Goal: Check status: Check status

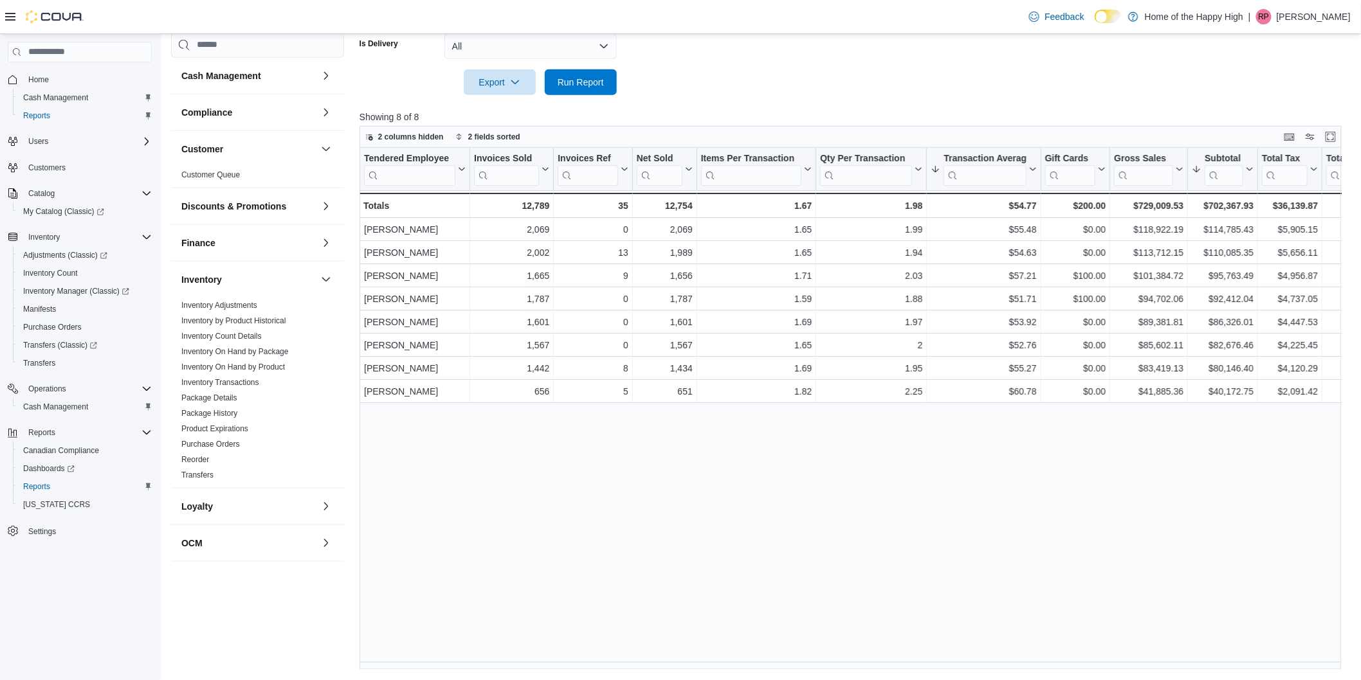
scroll to position [357, 0]
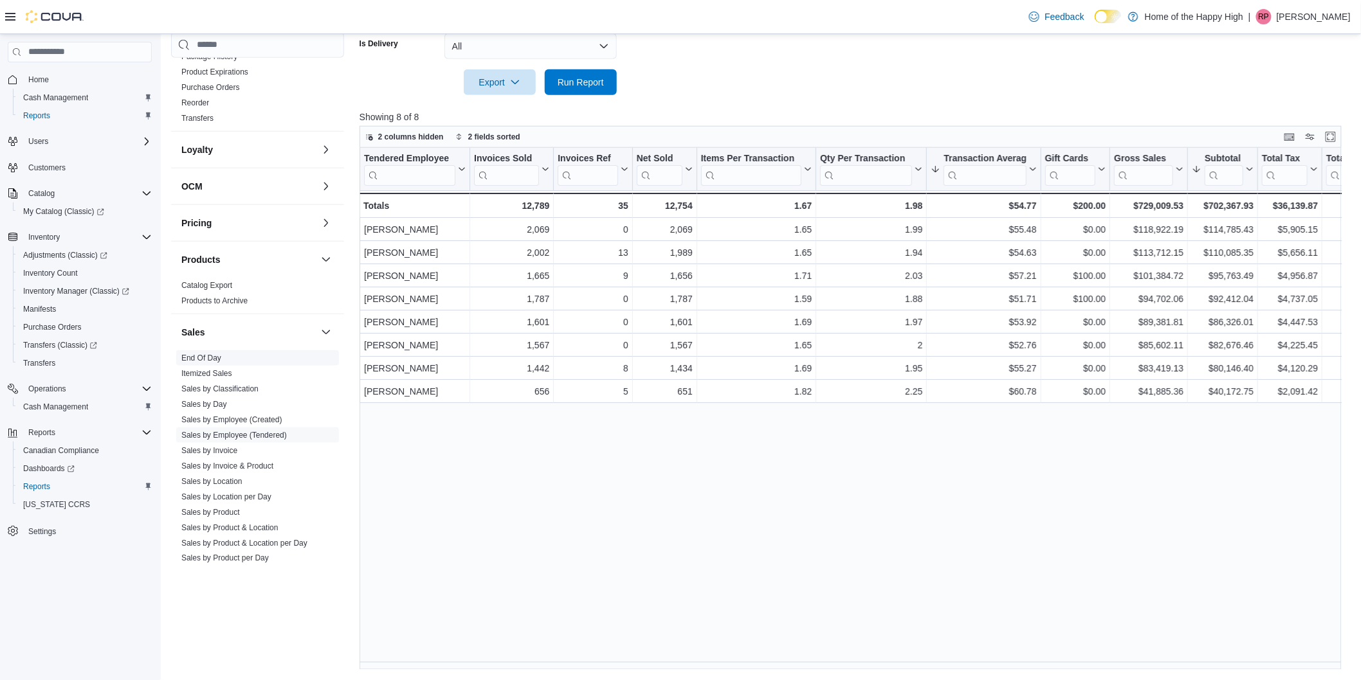
click at [219, 355] on link "End Of Day" at bounding box center [201, 358] width 40 height 9
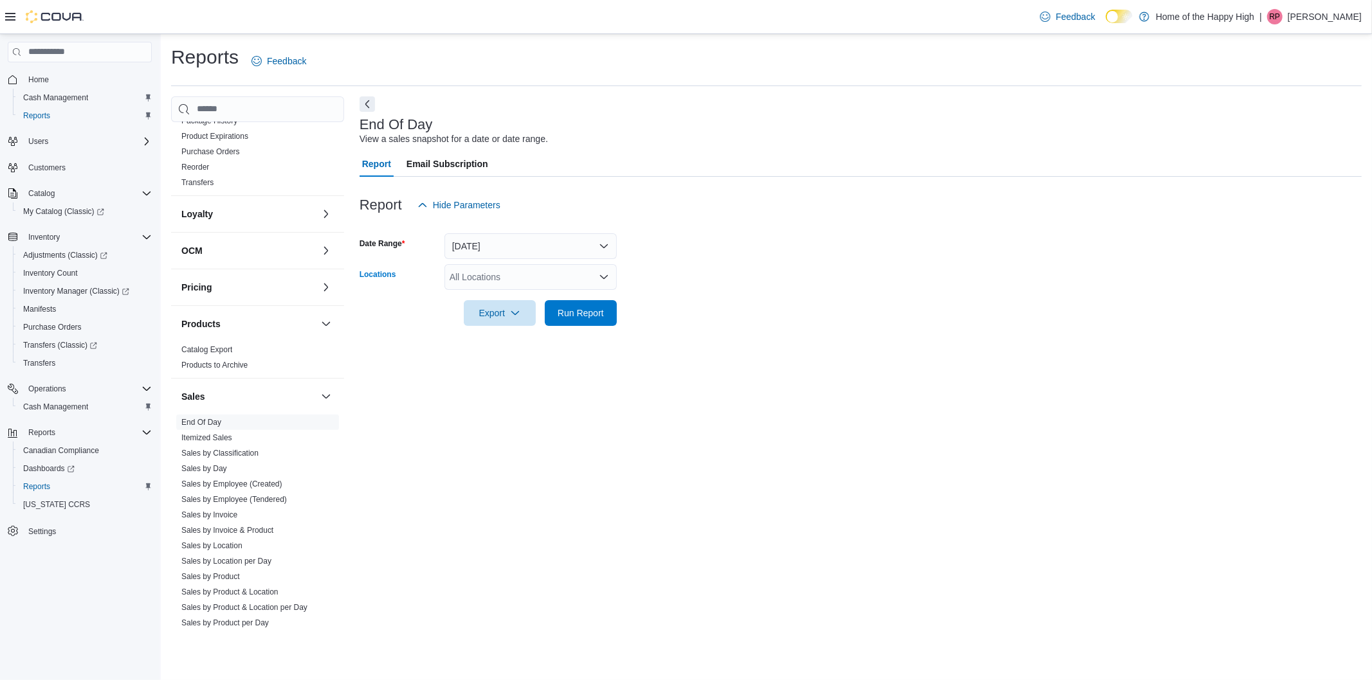
click at [483, 279] on div "All Locations" at bounding box center [530, 277] width 172 height 26
type input "****"
click at [504, 296] on span "[GEOGRAPHIC_DATA] - [GEOGRAPHIC_DATA] - Fire & Flower" at bounding box center [626, 299] width 257 height 13
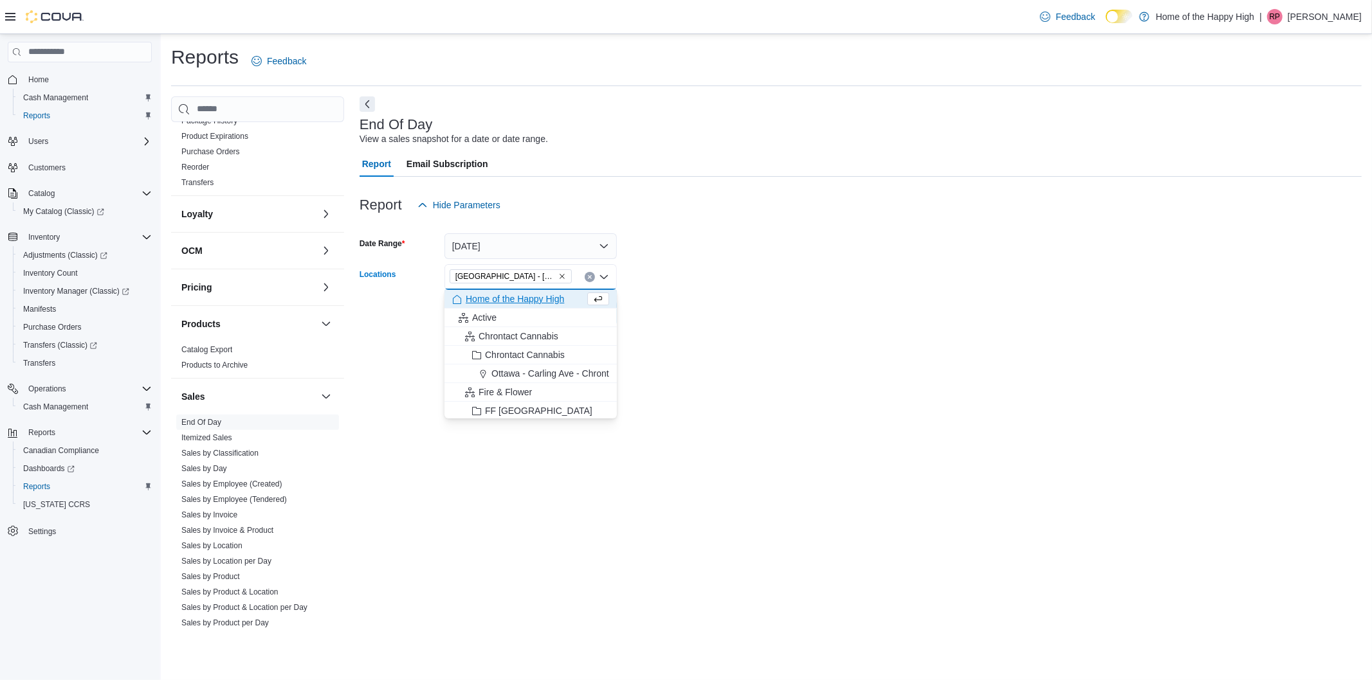
click at [805, 293] on div at bounding box center [861, 295] width 1002 height 10
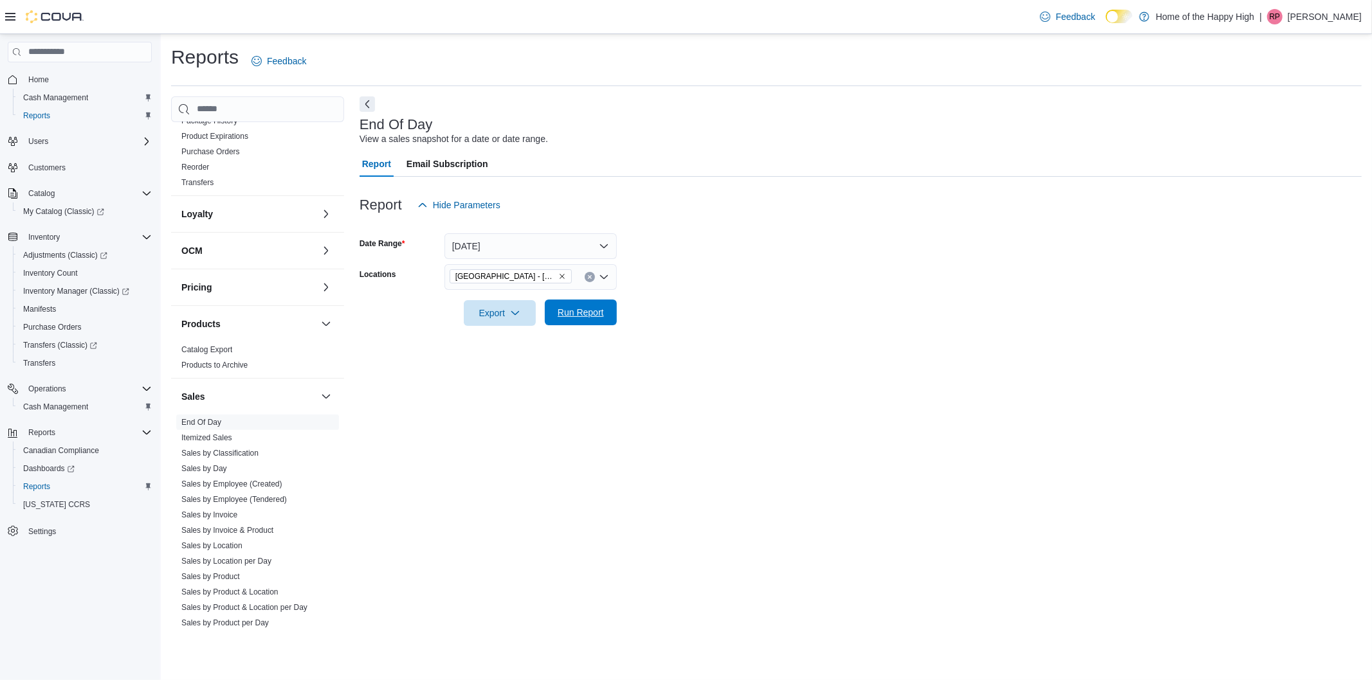
click at [578, 309] on span "Run Report" at bounding box center [581, 312] width 46 height 13
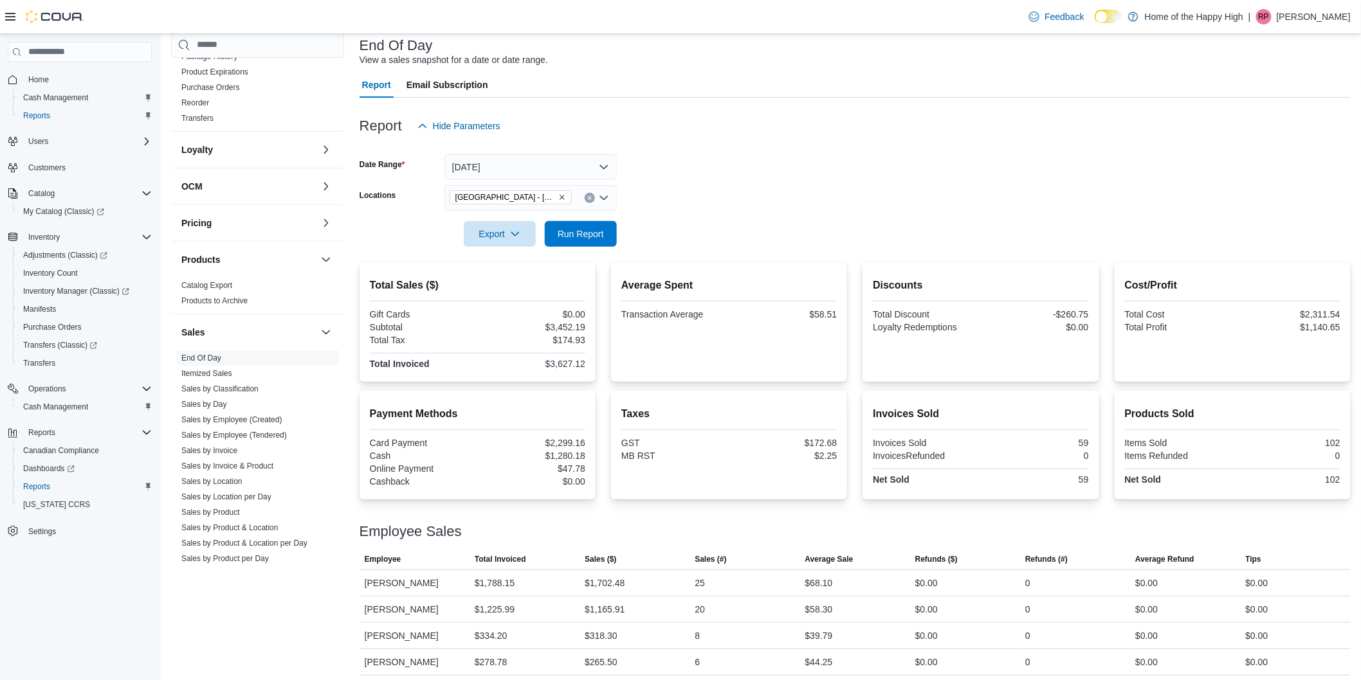
scroll to position [84, 0]
